Goal: Information Seeking & Learning: Learn about a topic

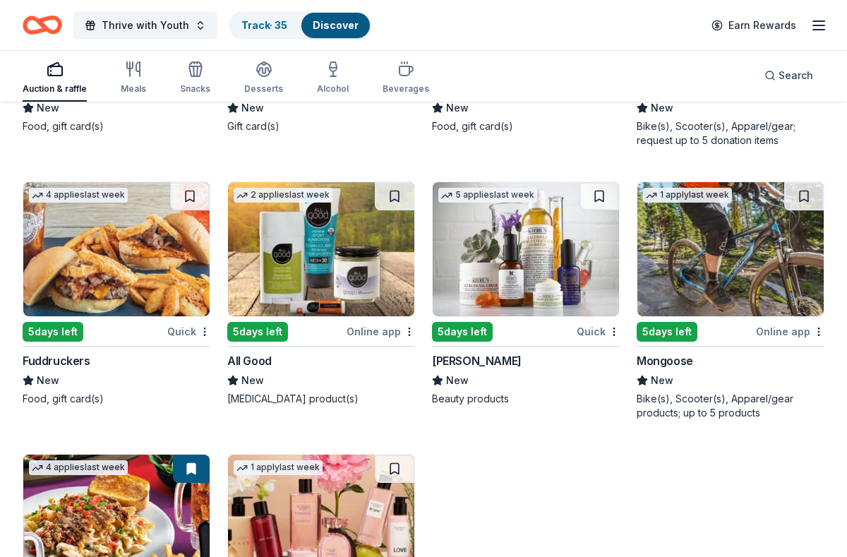
scroll to position [12559, 0]
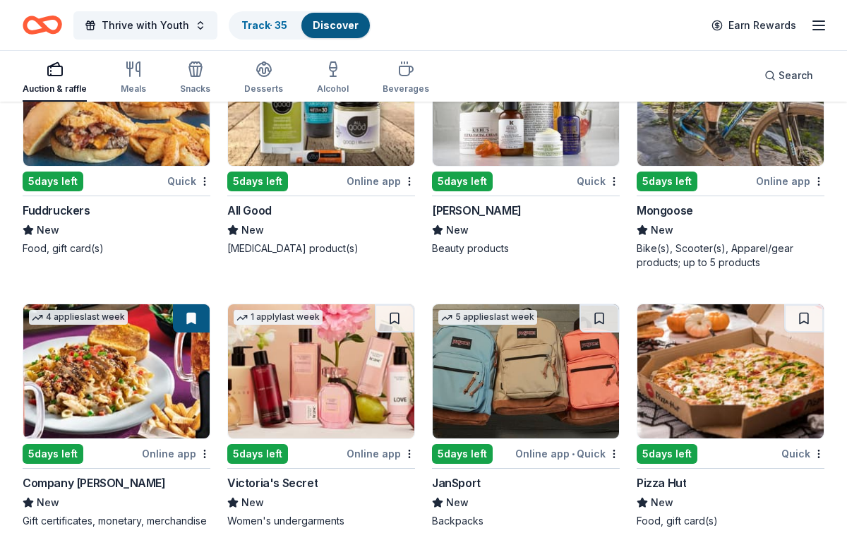
click at [128, 355] on img at bounding box center [116, 371] width 186 height 134
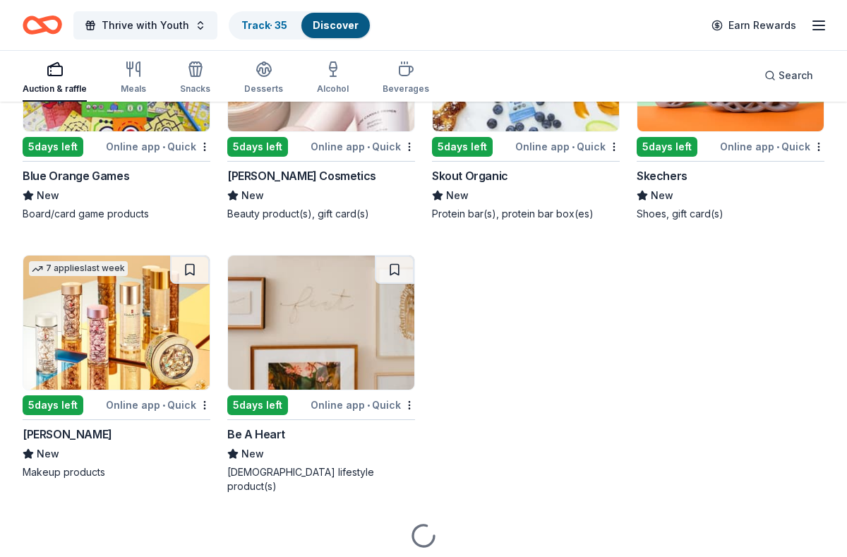
scroll to position [15291, 0]
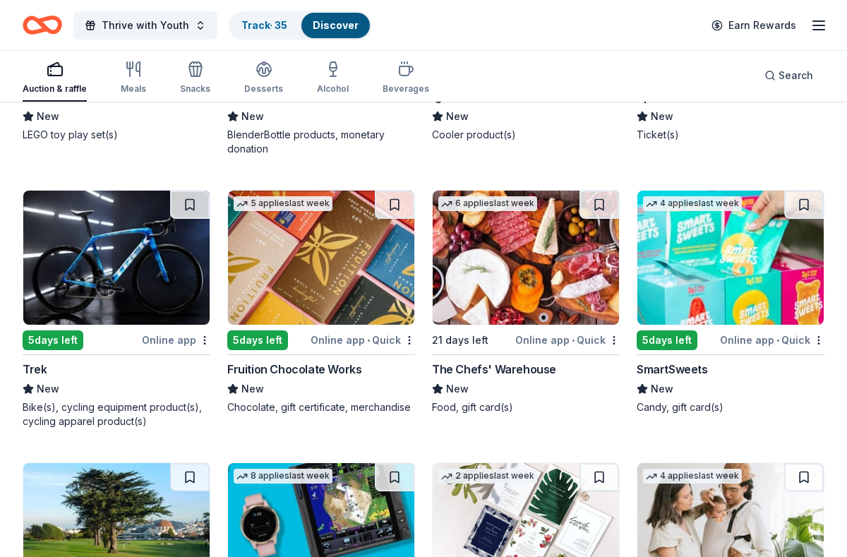
scroll to position [13767, 0]
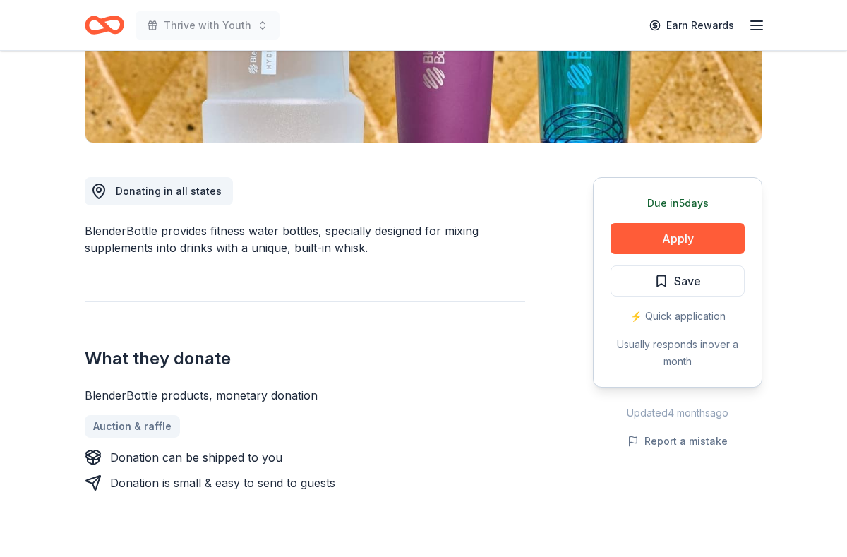
scroll to position [291, 0]
